Goal: Task Accomplishment & Management: Manage account settings

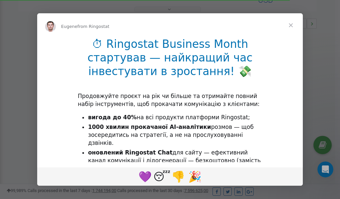
click at [292, 25] on span "Close" at bounding box center [291, 25] width 24 height 24
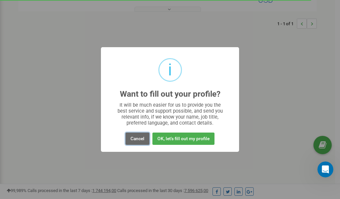
click at [135, 137] on button "Cancel" at bounding box center [137, 138] width 24 height 12
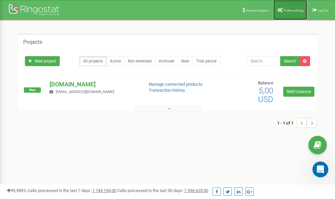
click at [286, 9] on span "Profile settings" at bounding box center [294, 11] width 20 height 4
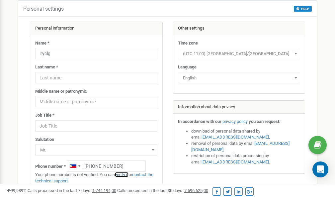
click at [128, 174] on link "verify it" at bounding box center [122, 174] width 14 height 5
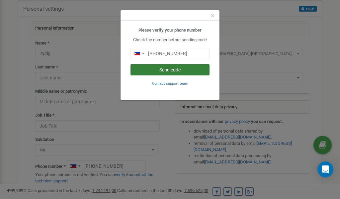
click at [164, 69] on button "Send code" at bounding box center [169, 69] width 79 height 11
